Goal: Subscribe to service/newsletter

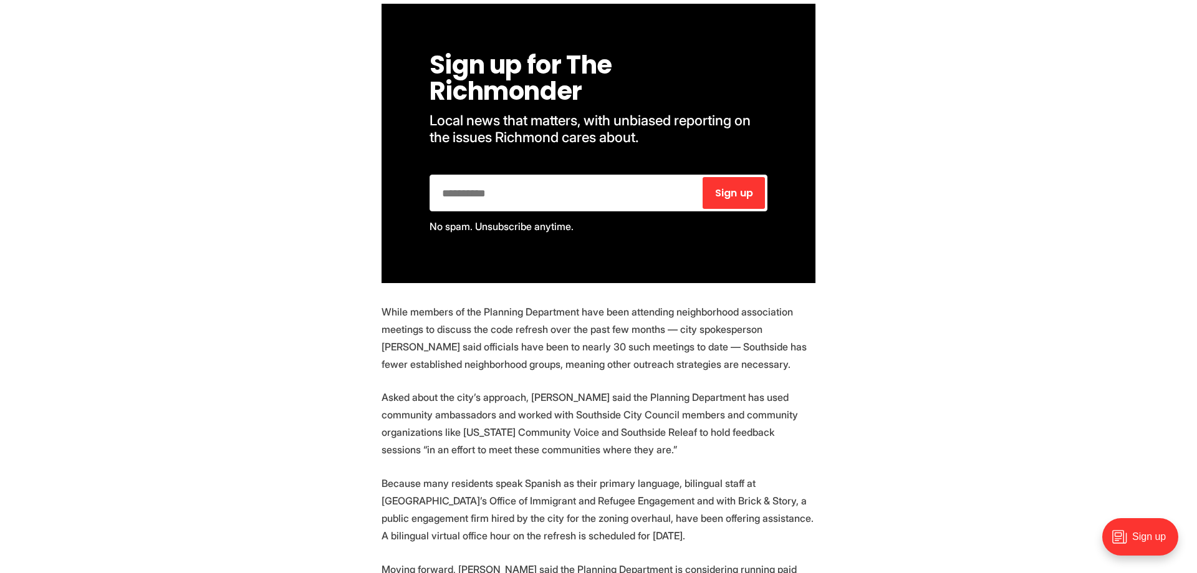
scroll to position [891, 0]
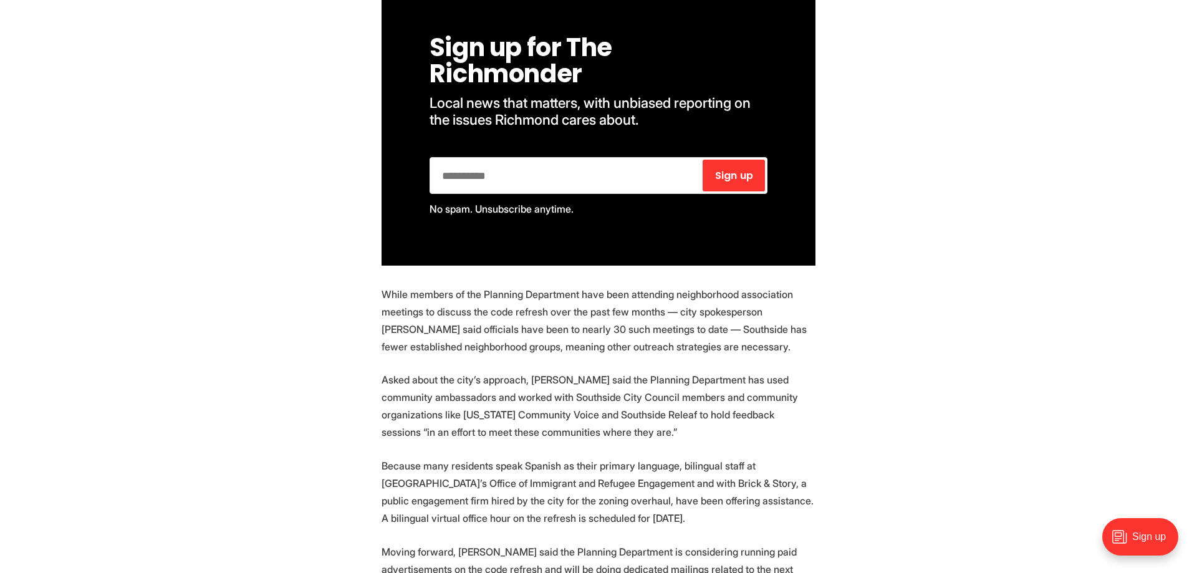
click at [443, 160] on input "email" at bounding box center [566, 176] width 269 height 32
type input "**********"
click at [756, 160] on button "Sign up .nc-loop-dots-4-24-icon-o{--animation-duration:0.8s} .nc-loop-dots-4-24…" at bounding box center [734, 176] width 62 height 32
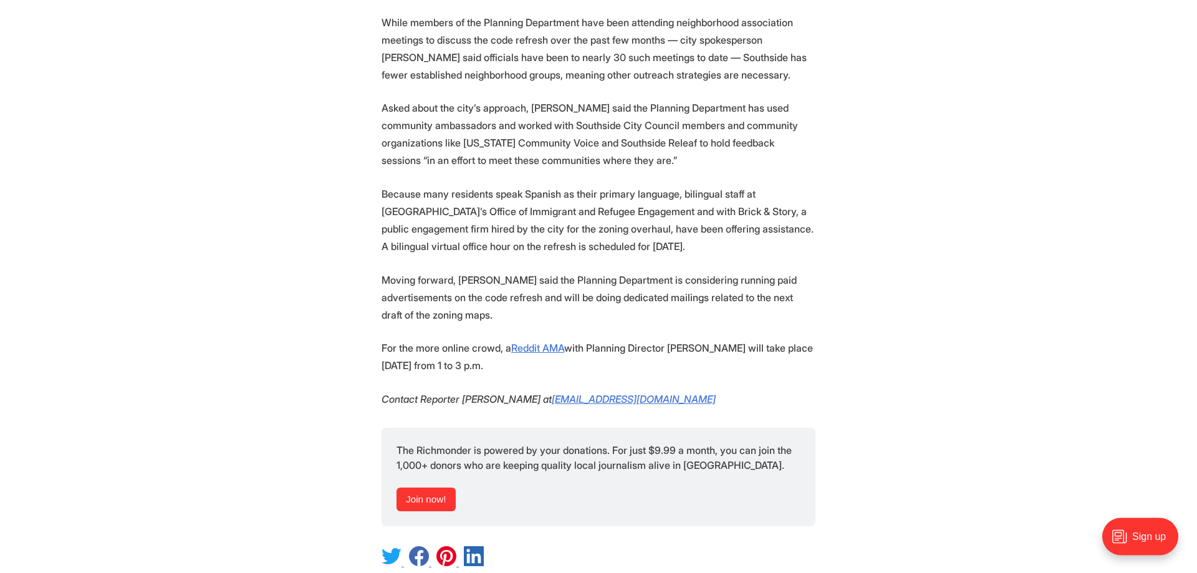
scroll to position [1018, 0]
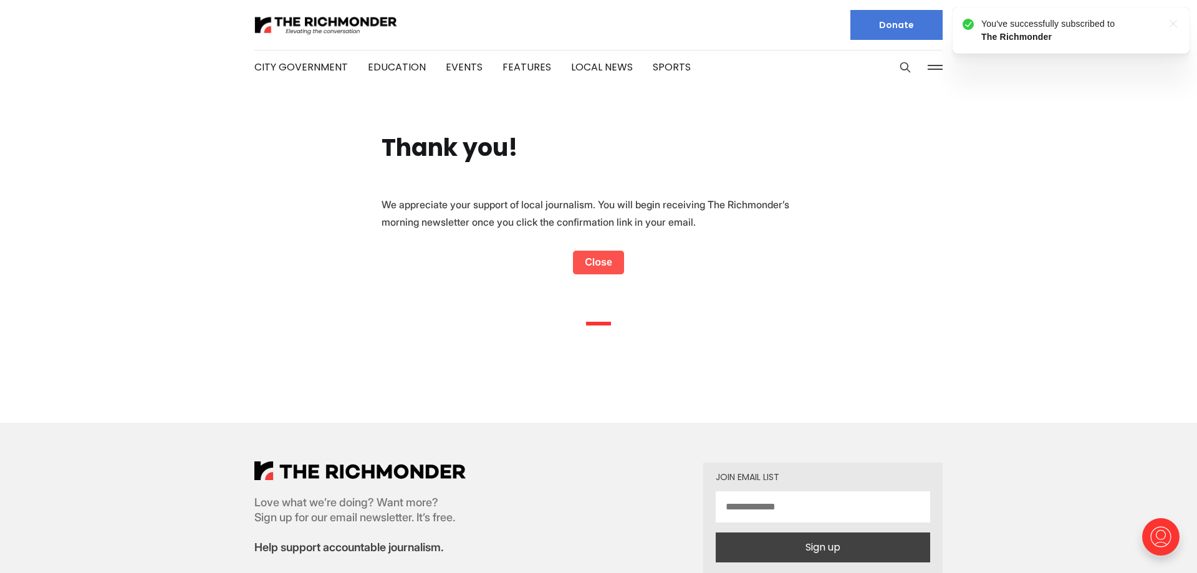
click at [601, 263] on link "Close" at bounding box center [598, 263] width 51 height 24
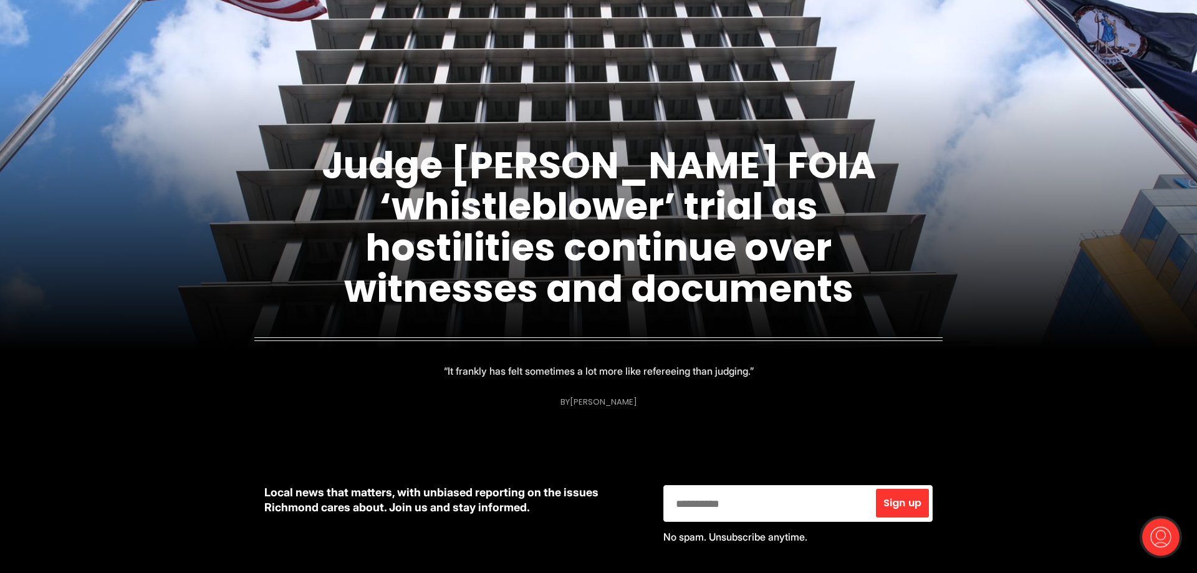
scroll to position [127, 0]
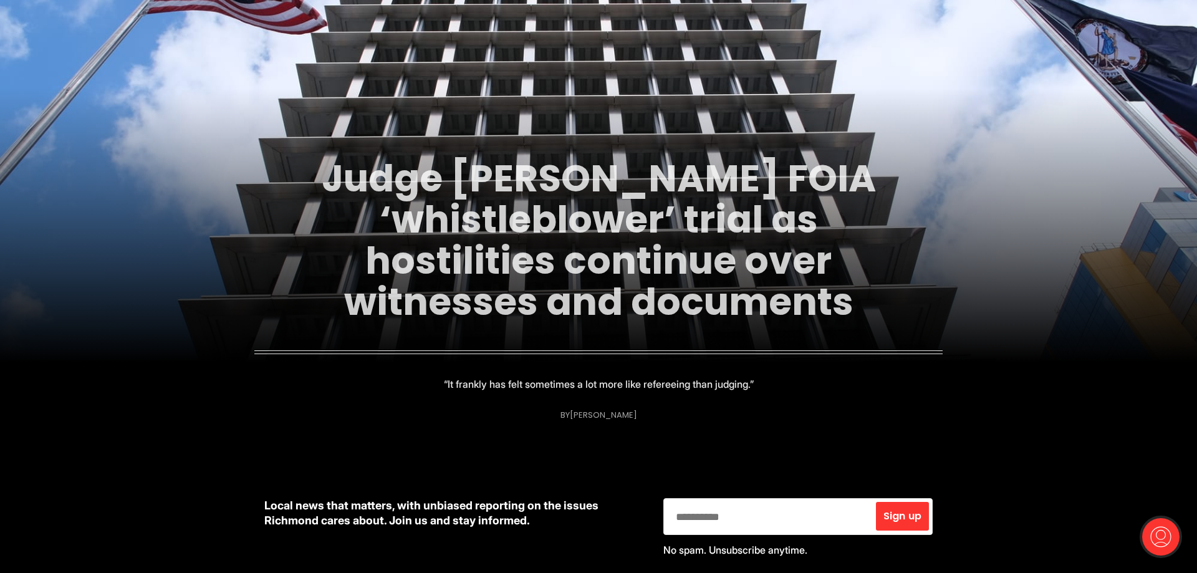
click at [561, 263] on link "Judge [PERSON_NAME] FOIA ‘whistleblower’ trial as hostilities continue over wit…" at bounding box center [599, 240] width 554 height 176
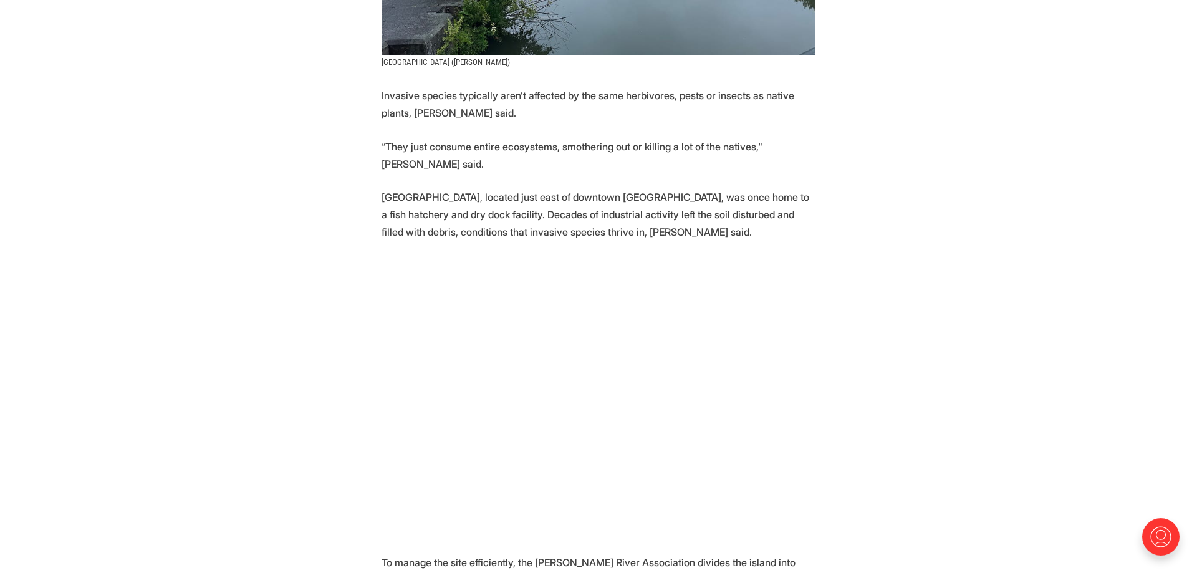
scroll to position [1145, 0]
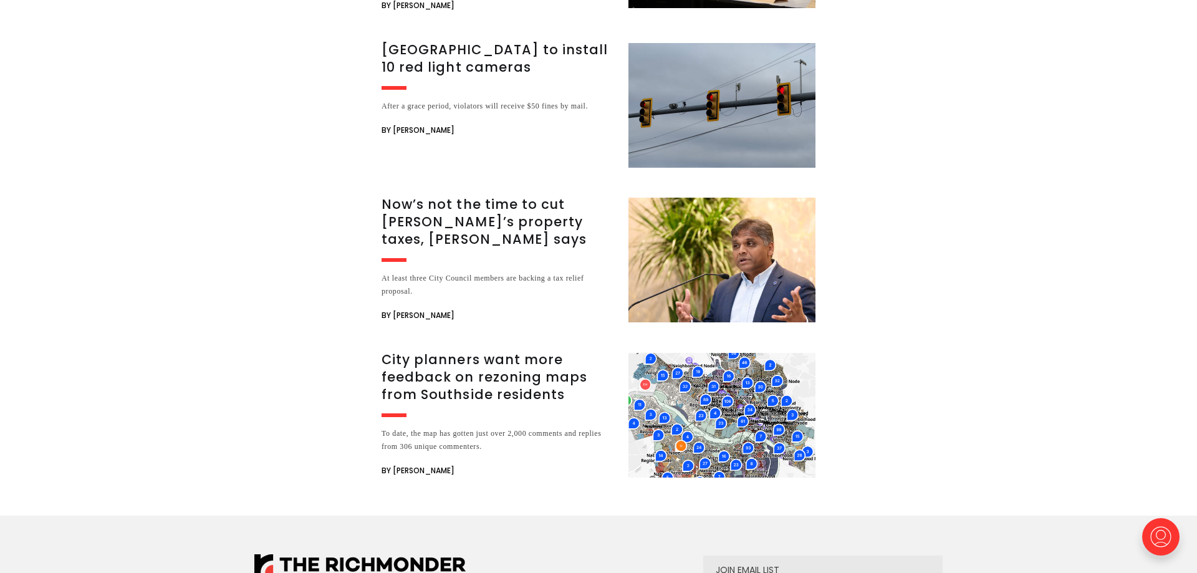
scroll to position [4008, 0]
